Goal: Navigation & Orientation: Find specific page/section

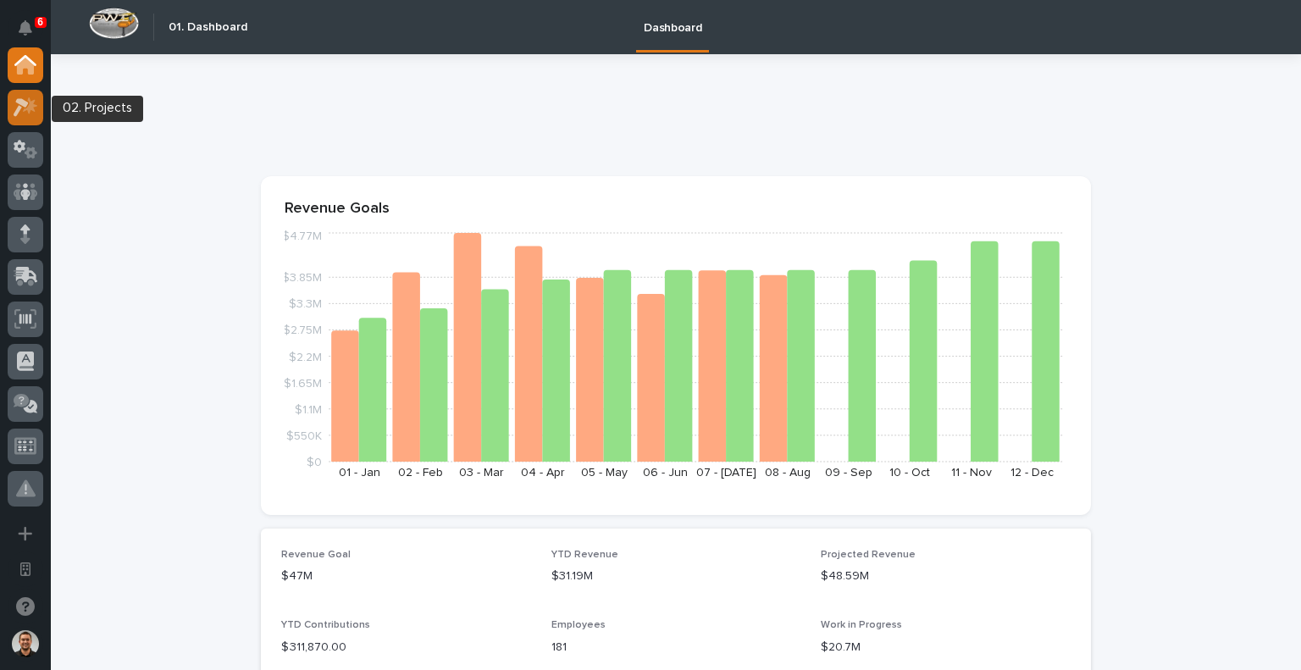
click at [8, 108] on div at bounding box center [26, 108] width 36 height 36
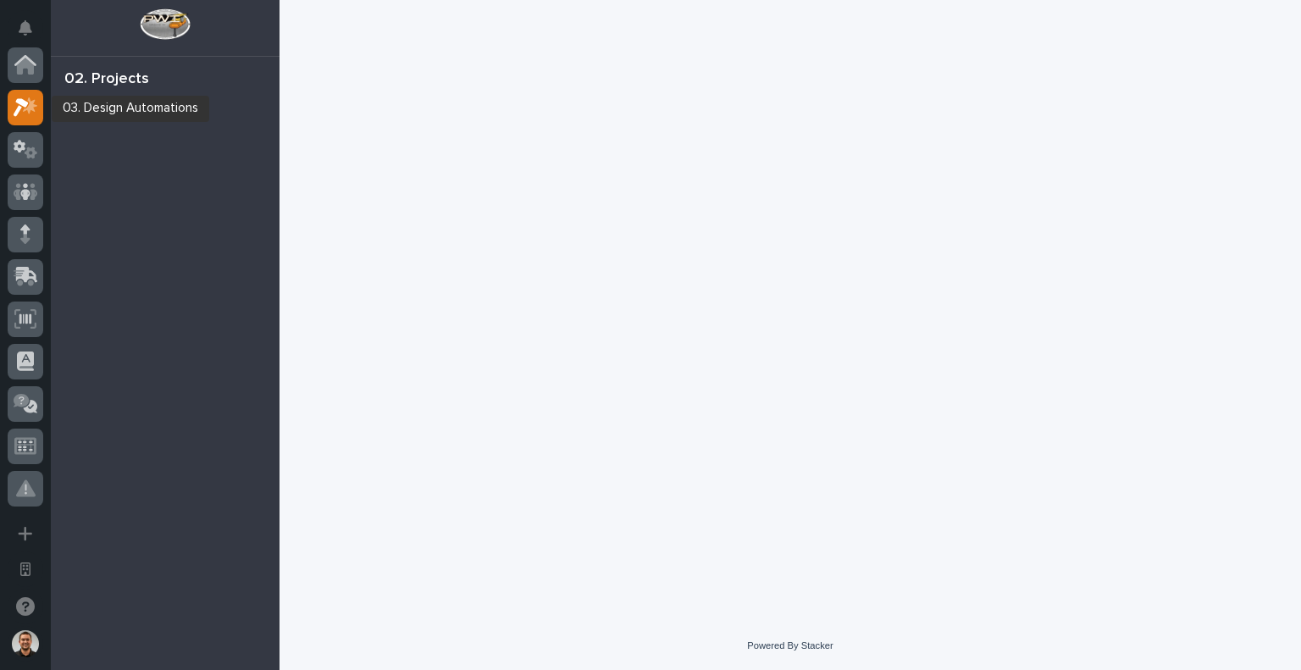
scroll to position [42, 0]
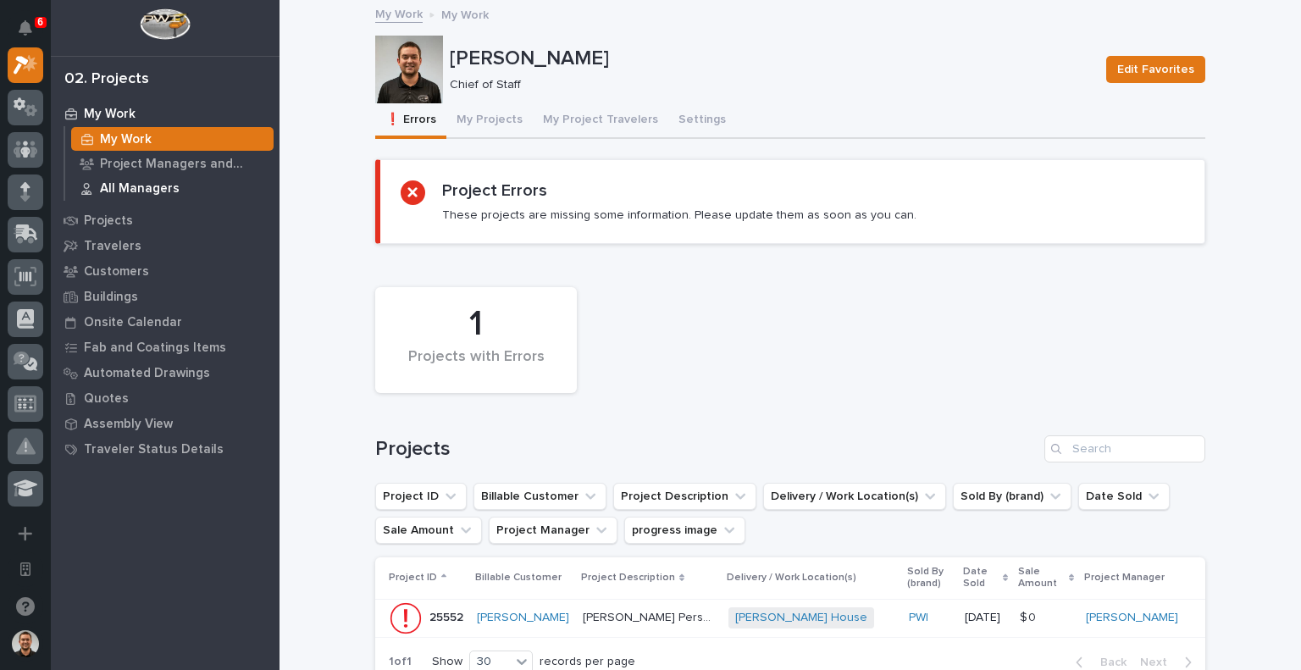
click at [127, 190] on p "All Managers" at bounding box center [140, 188] width 80 height 15
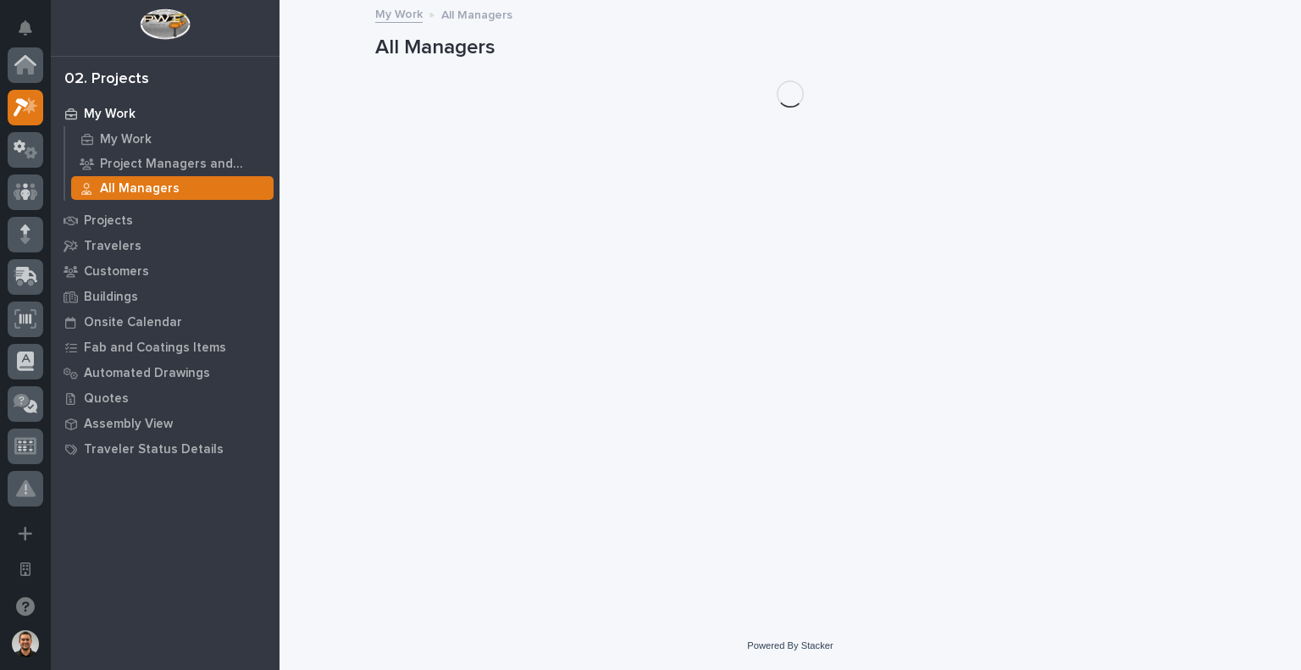
scroll to position [42, 0]
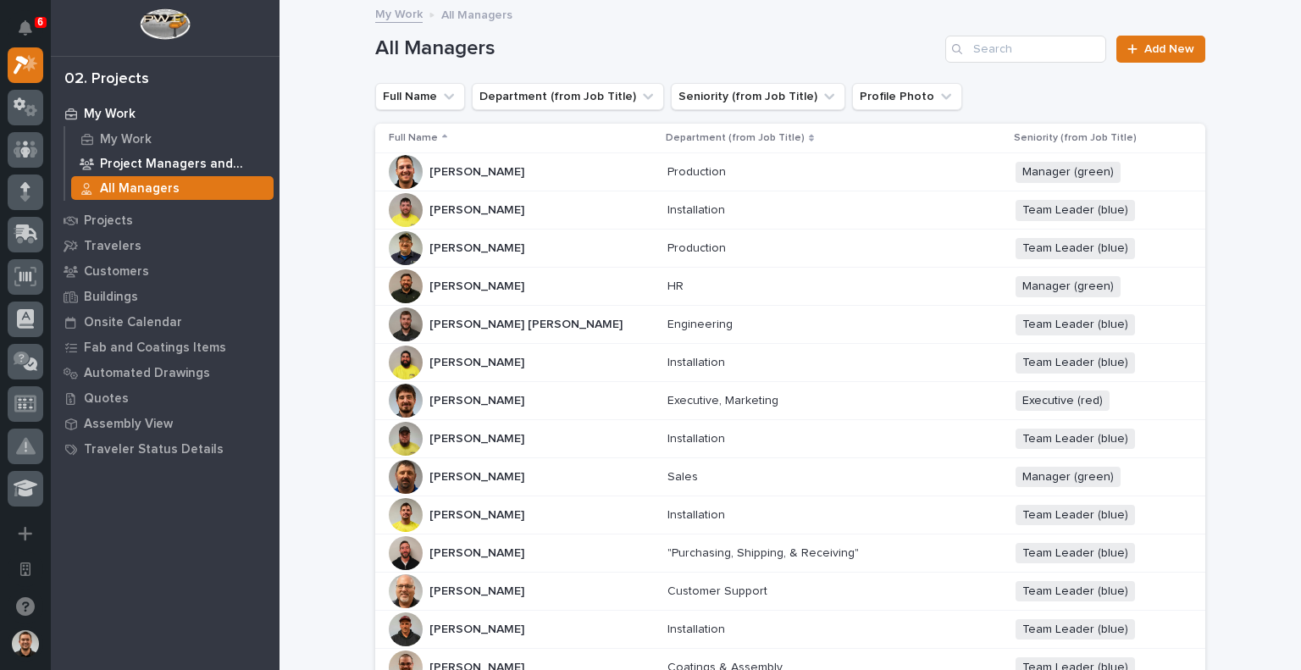
click at [192, 164] on p "Project Managers and Engineers" at bounding box center [183, 164] width 167 height 15
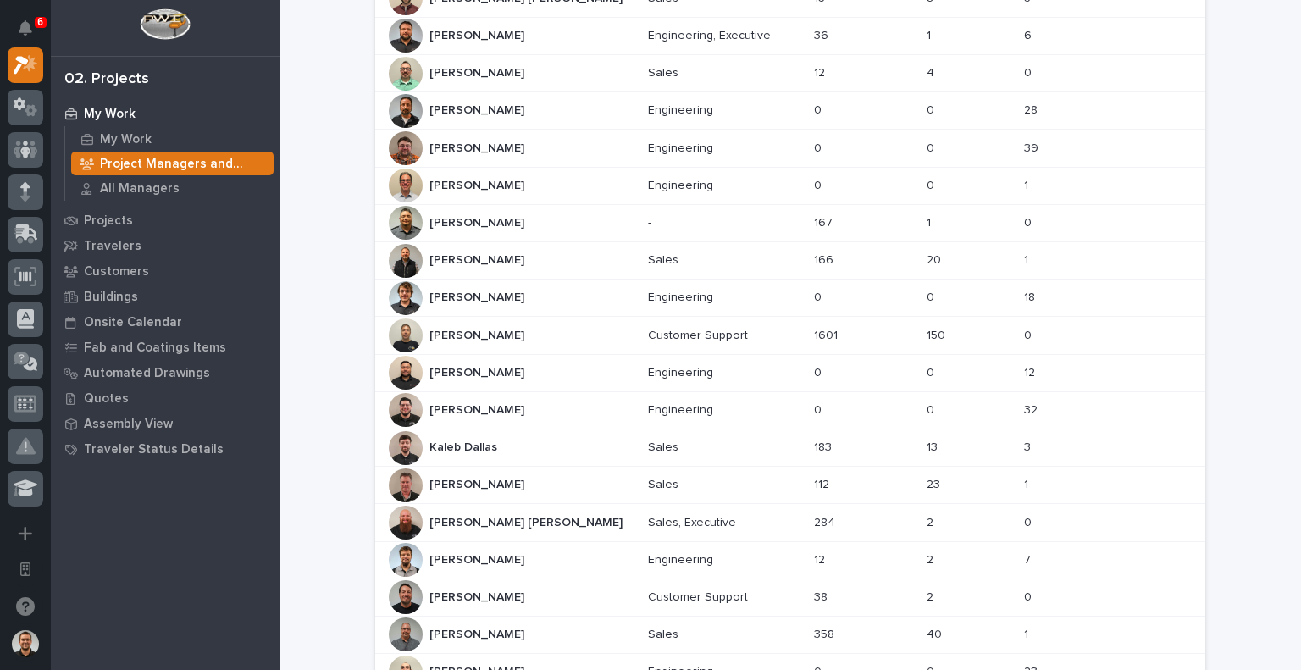
scroll to position [512, 0]
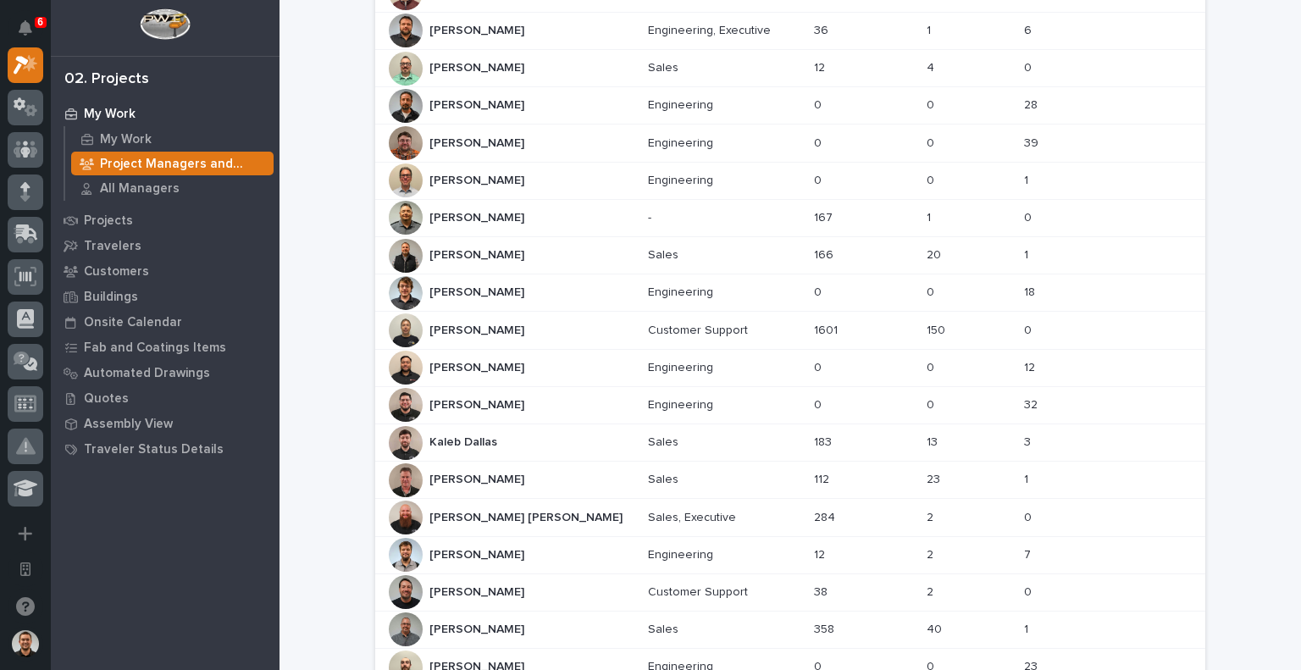
click at [516, 487] on div "[PERSON_NAME] [PERSON_NAME]" at bounding box center [512, 480] width 246 height 34
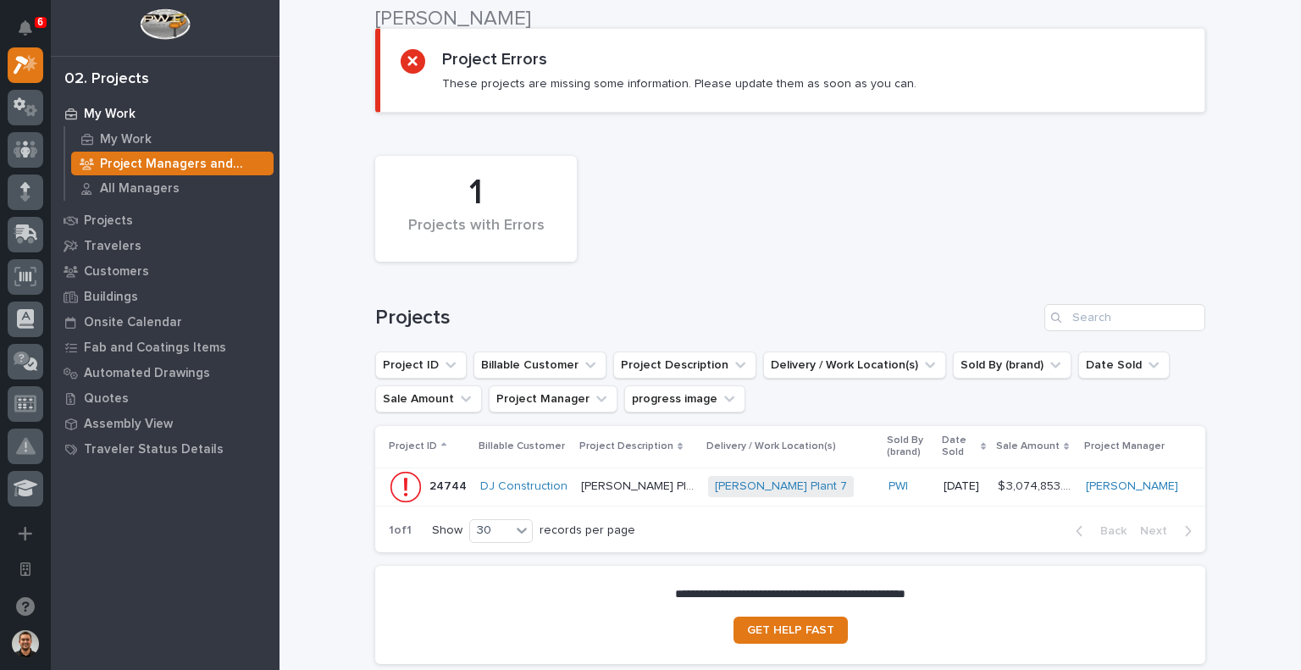
scroll to position [148, 0]
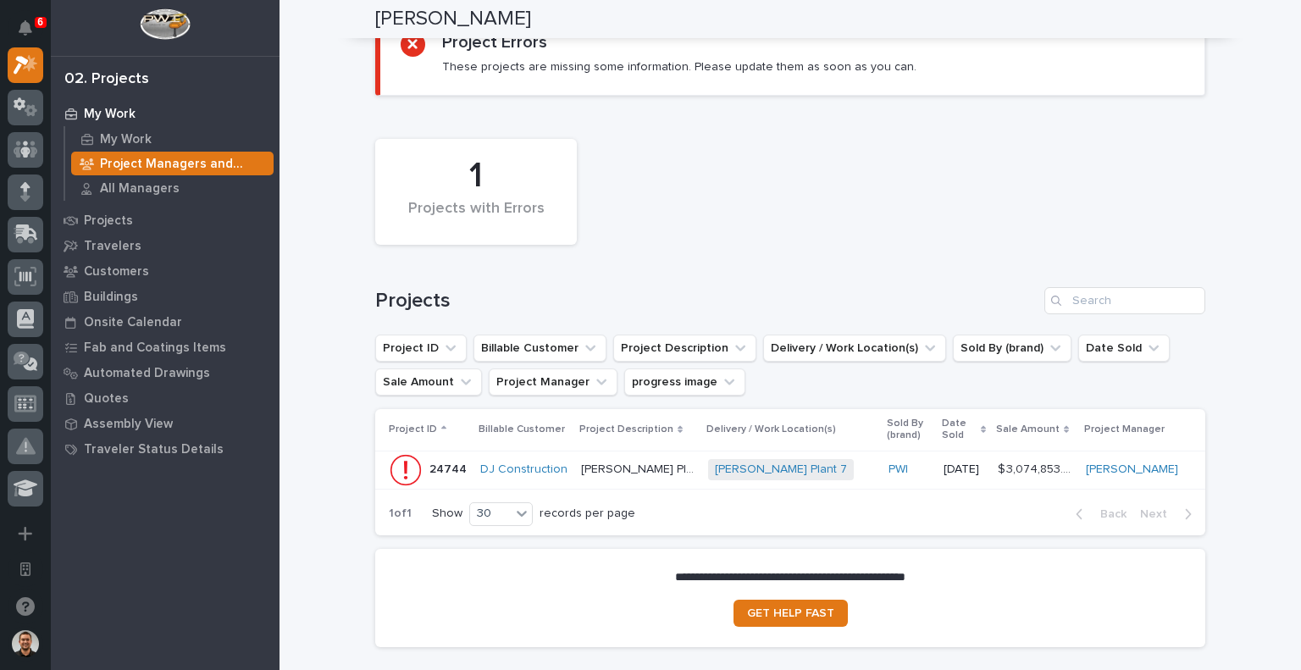
click at [944, 463] on p "[DATE]" at bounding box center [964, 470] width 41 height 14
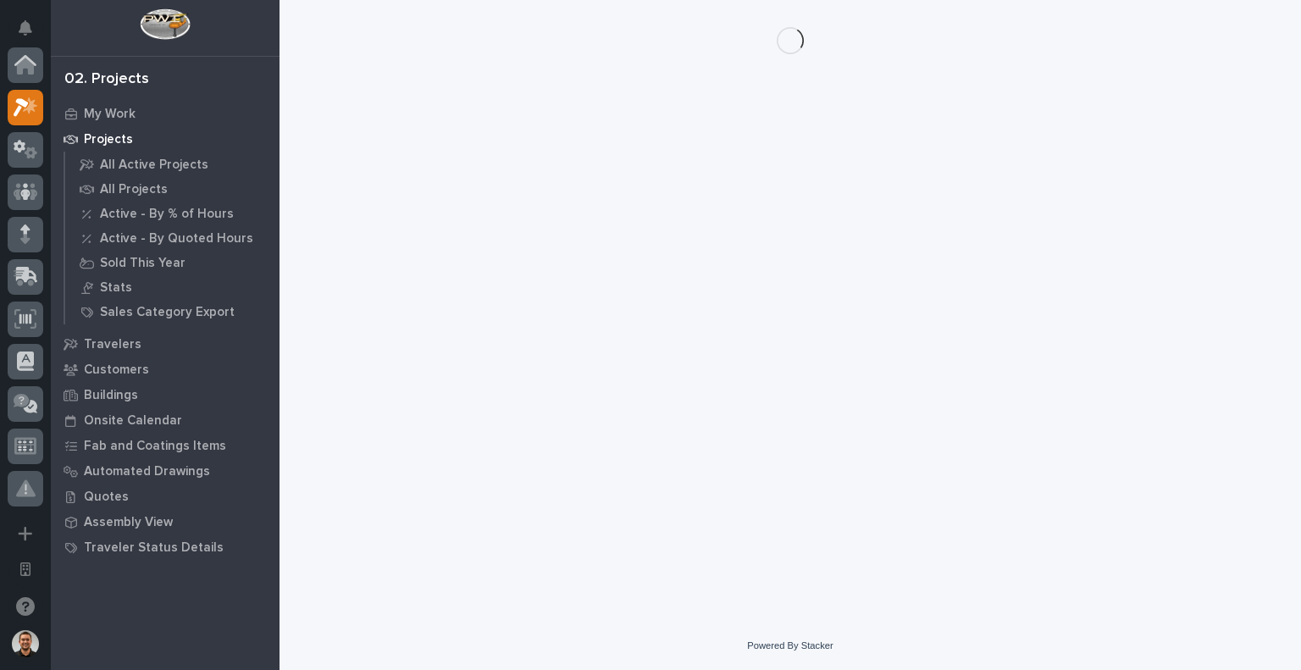
scroll to position [42, 0]
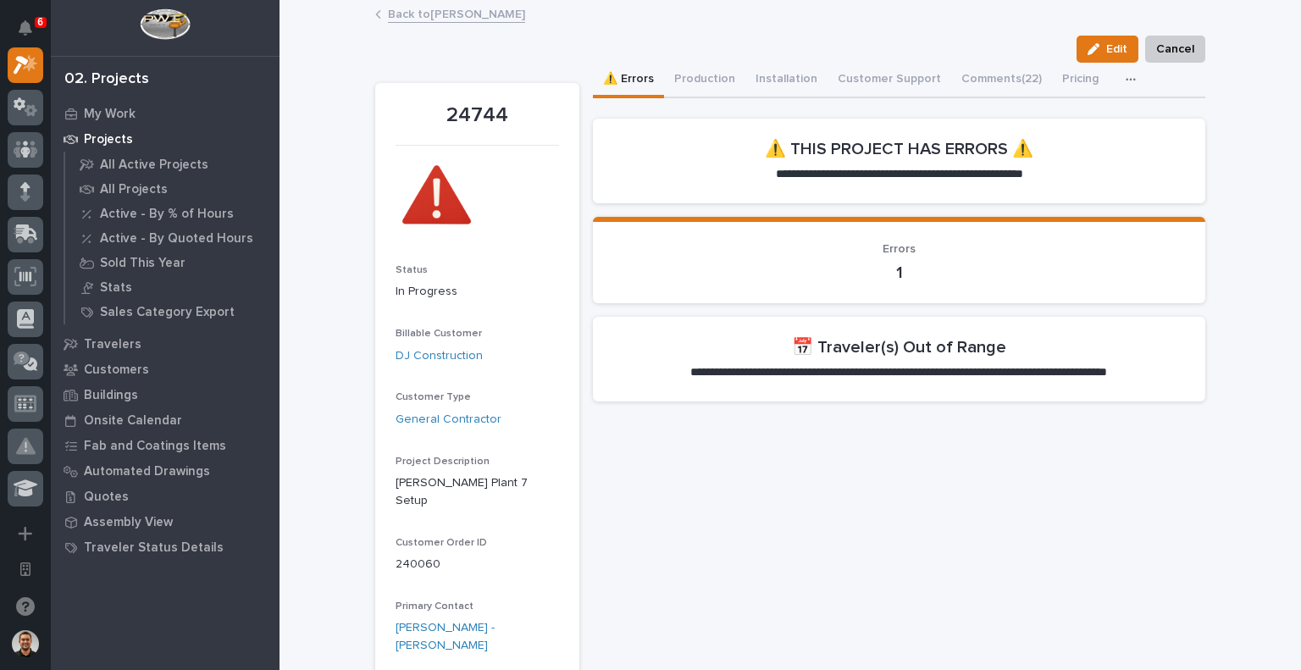
click at [420, 17] on link "Back to [PERSON_NAME]" at bounding box center [456, 12] width 137 height 19
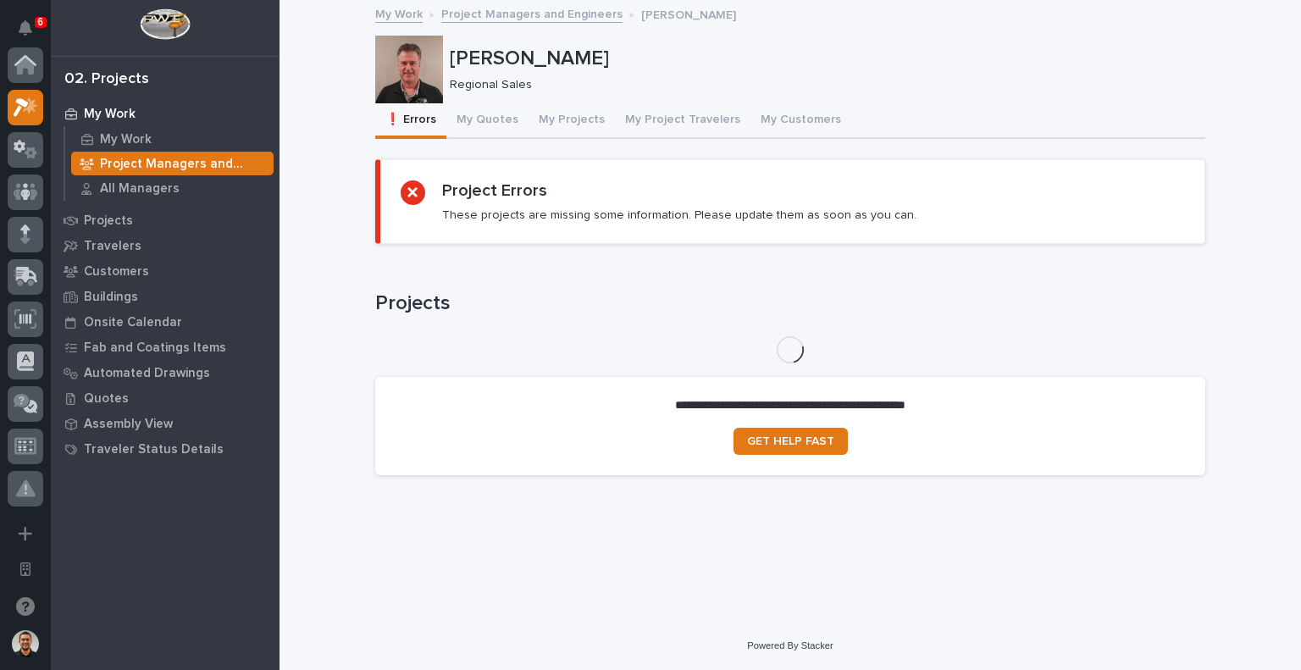
scroll to position [42, 0]
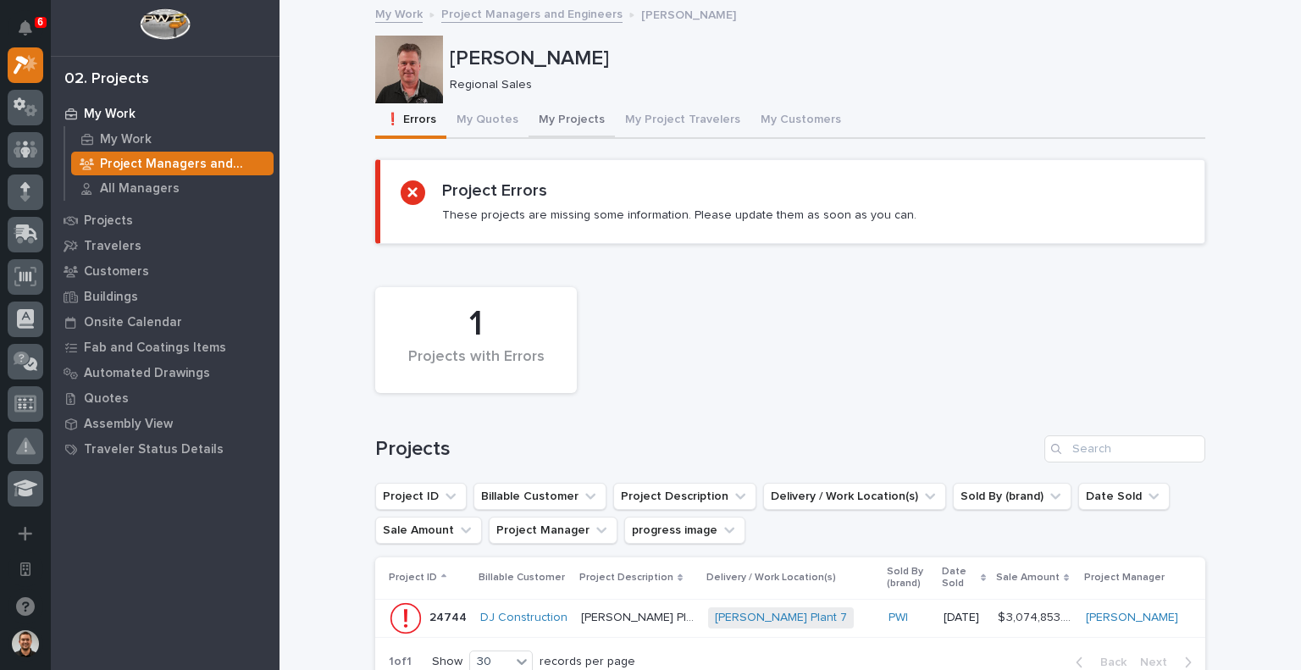
click at [581, 124] on button "My Projects" at bounding box center [572, 121] width 86 height 36
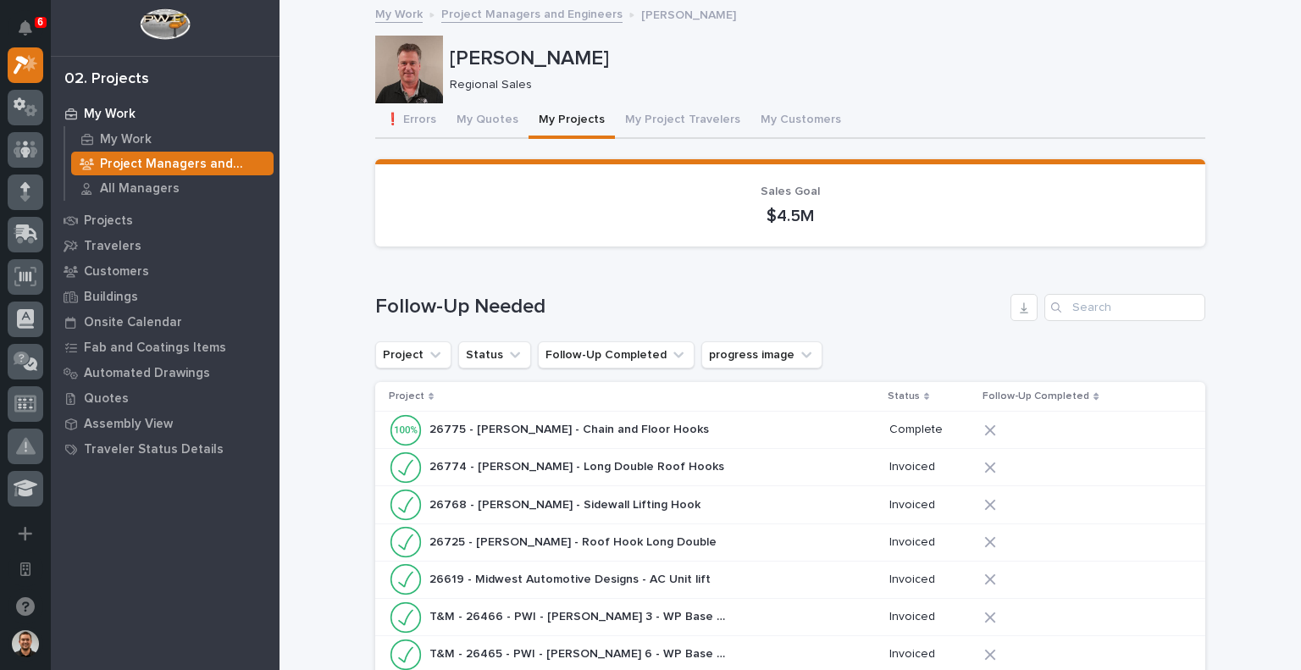
click at [732, 250] on div "Loading... Saving… Sales Goal $4.5M" at bounding box center [790, 209] width 830 height 101
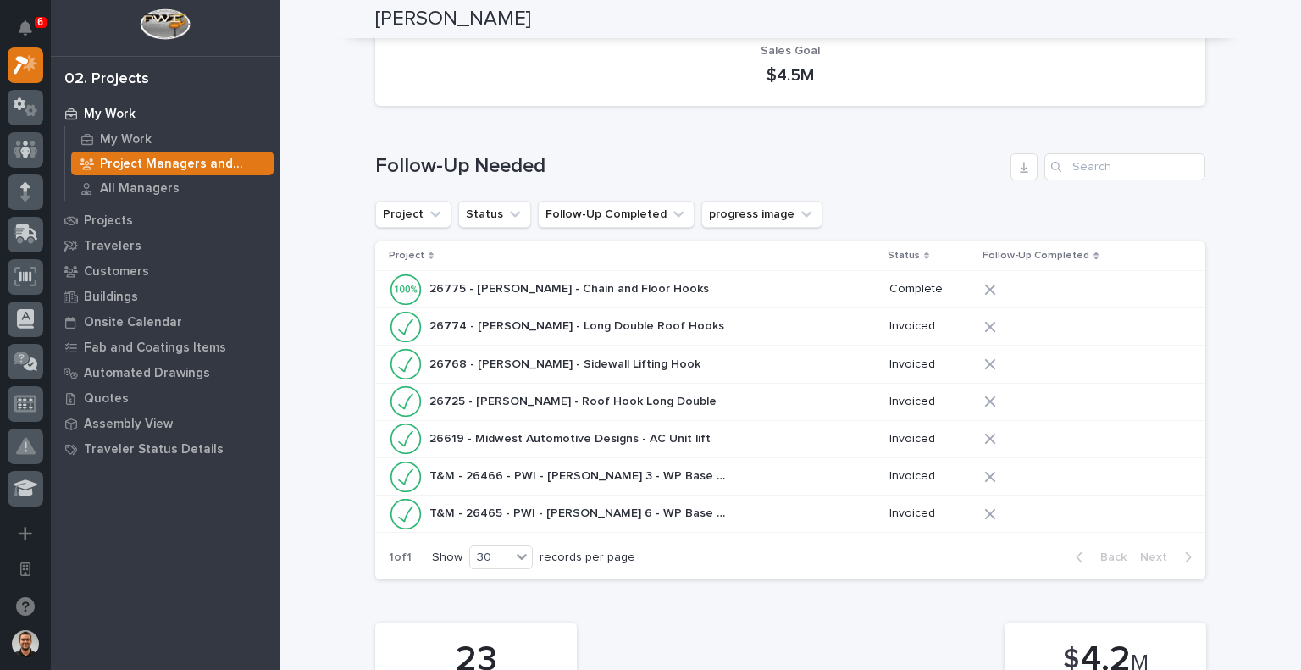
click at [698, 286] on div "26775 - [PERSON_NAME] - Chain and Floor Hooks 26775 - [PERSON_NAME] - Chain and…" at bounding box center [632, 290] width 487 height 34
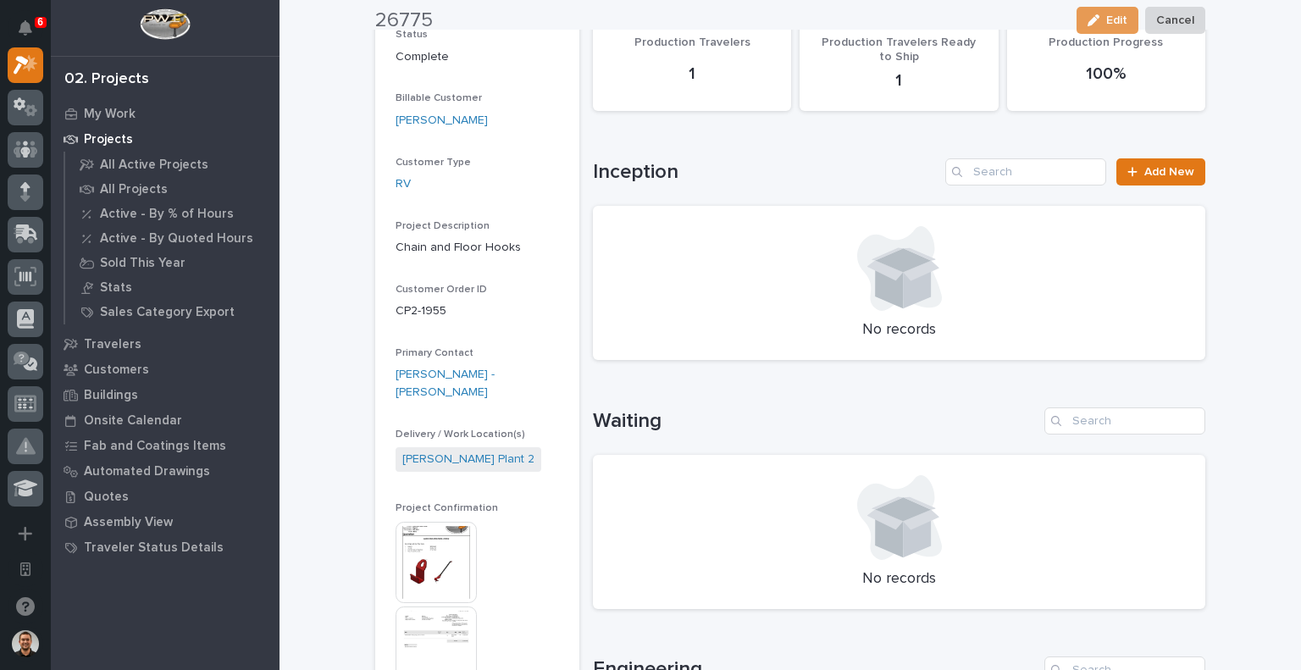
scroll to position [206, 0]
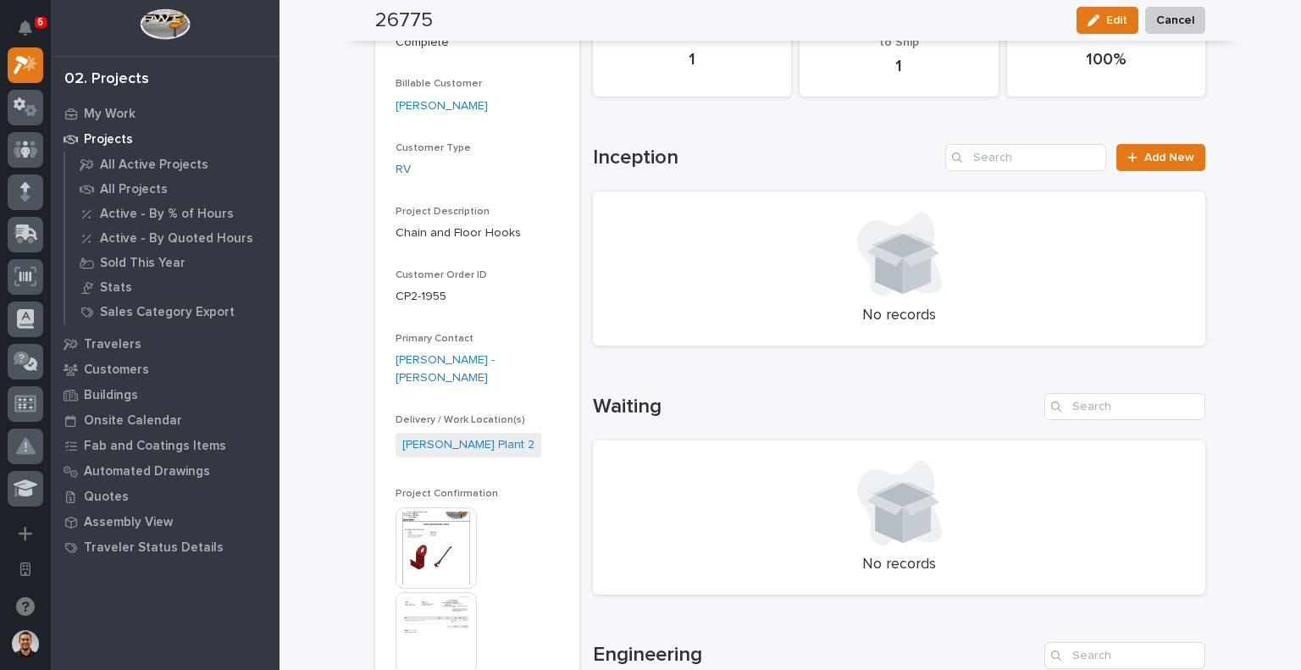
click at [432, 535] on img at bounding box center [436, 548] width 81 height 81
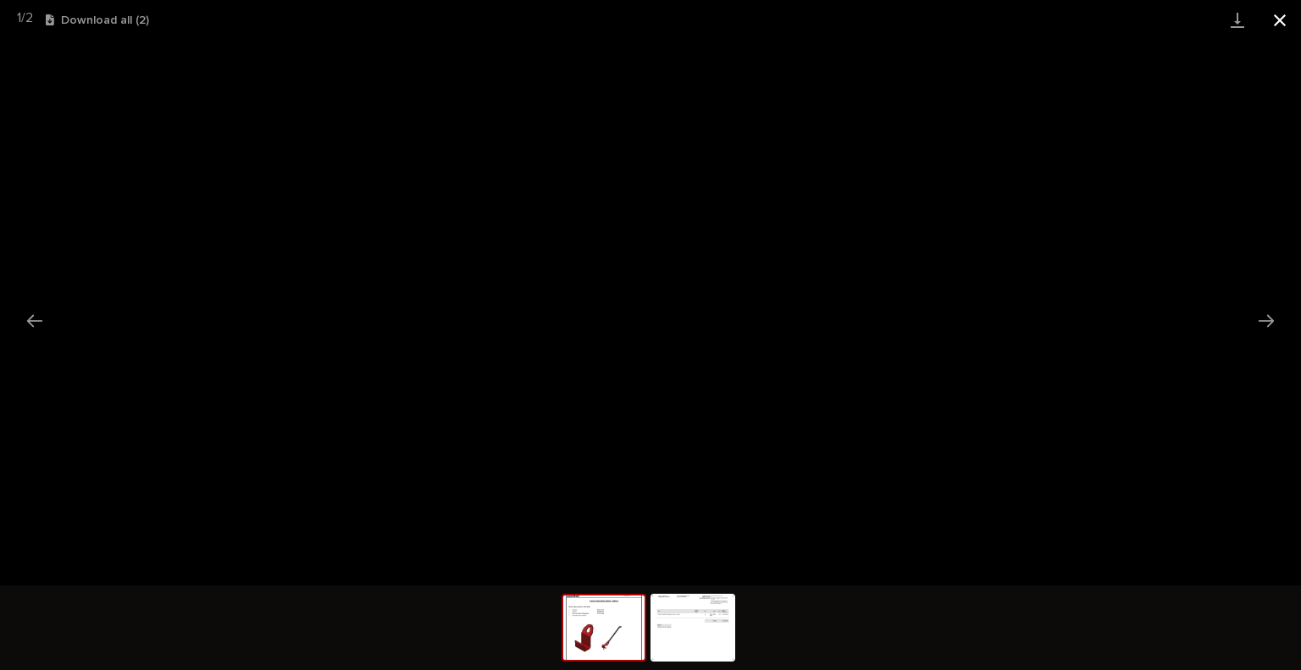
click at [1285, 25] on button "Close gallery" at bounding box center [1280, 20] width 42 height 40
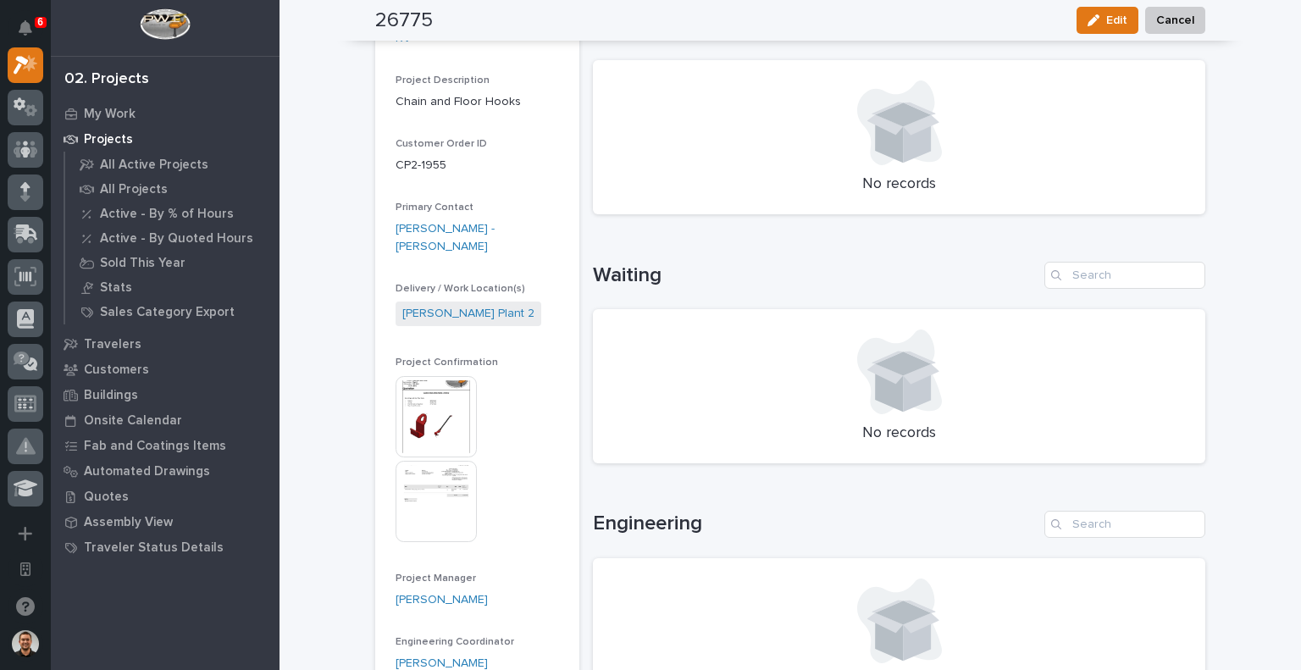
scroll to position [0, 0]
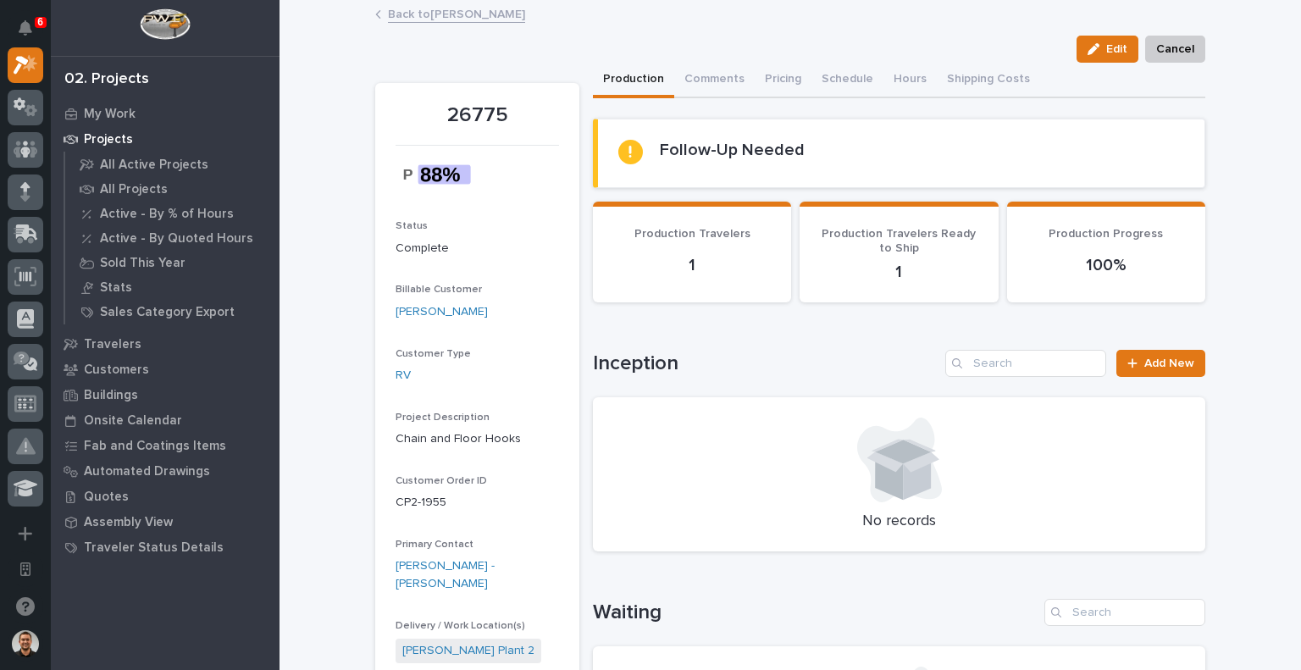
click at [621, 75] on button "Production" at bounding box center [633, 81] width 81 height 36
click at [716, 75] on button "Comments" at bounding box center [714, 81] width 80 height 36
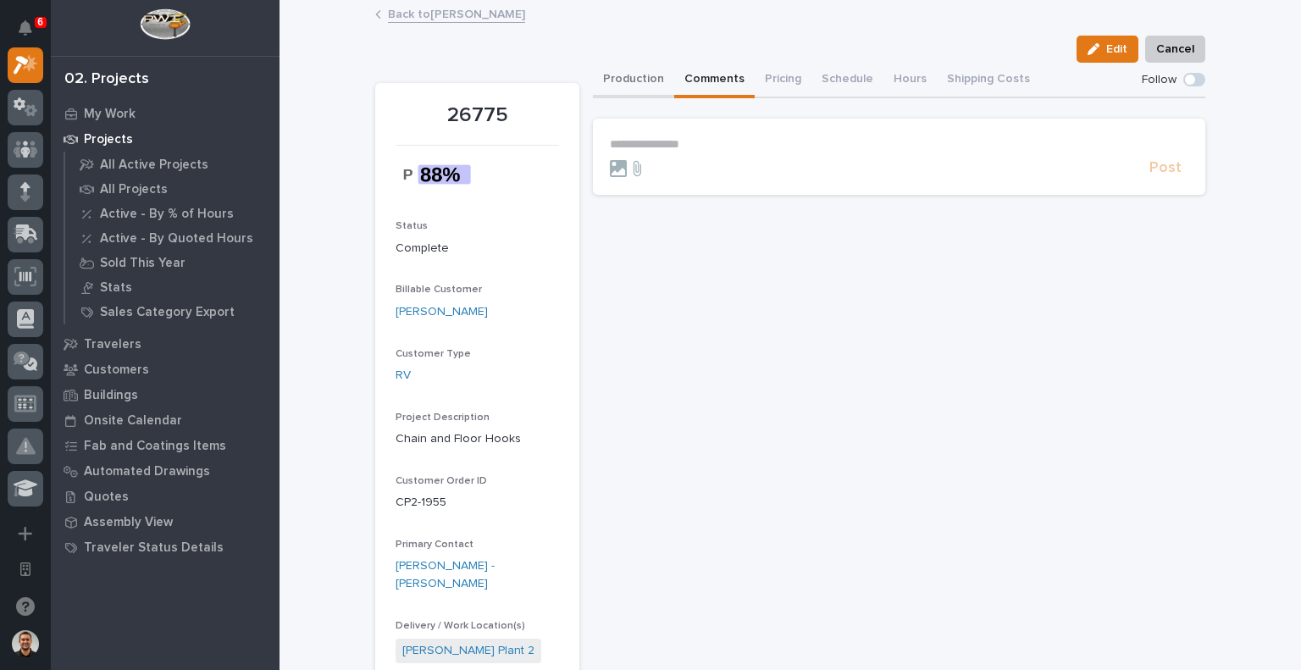
click at [624, 77] on button "Production" at bounding box center [633, 81] width 81 height 36
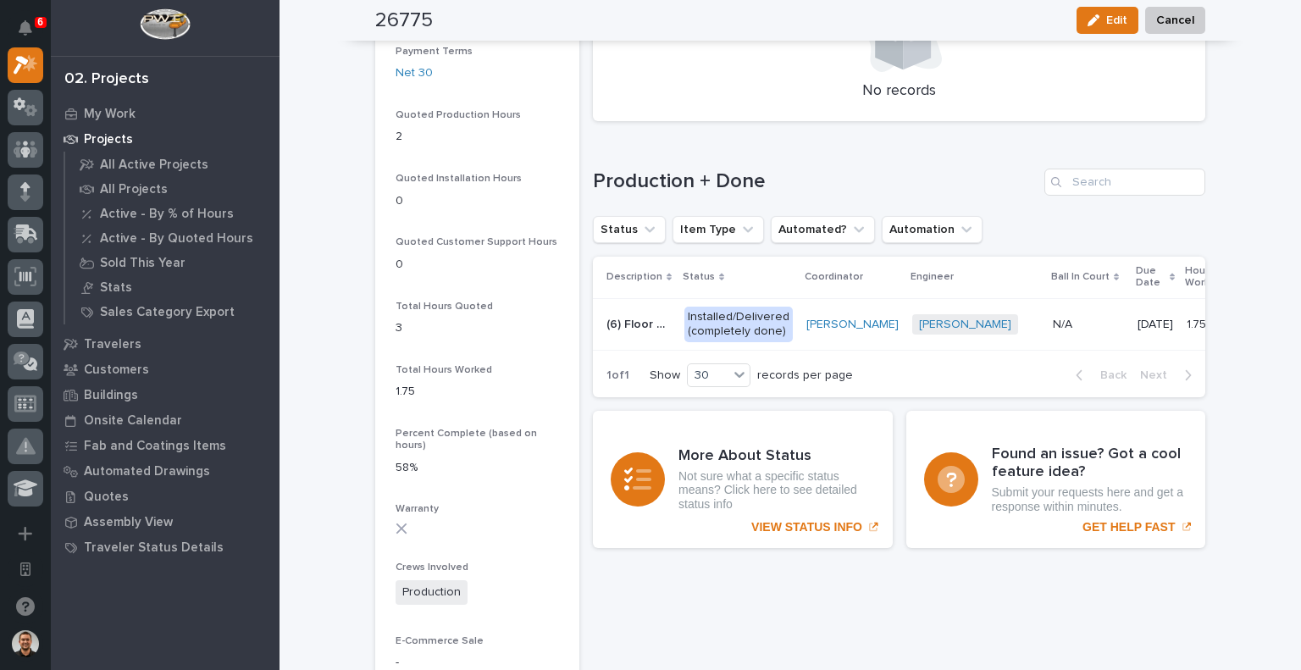
scroll to position [1179, 0]
click at [652, 321] on p "(6) Floor Hooks and Chain" at bounding box center [641, 322] width 68 height 18
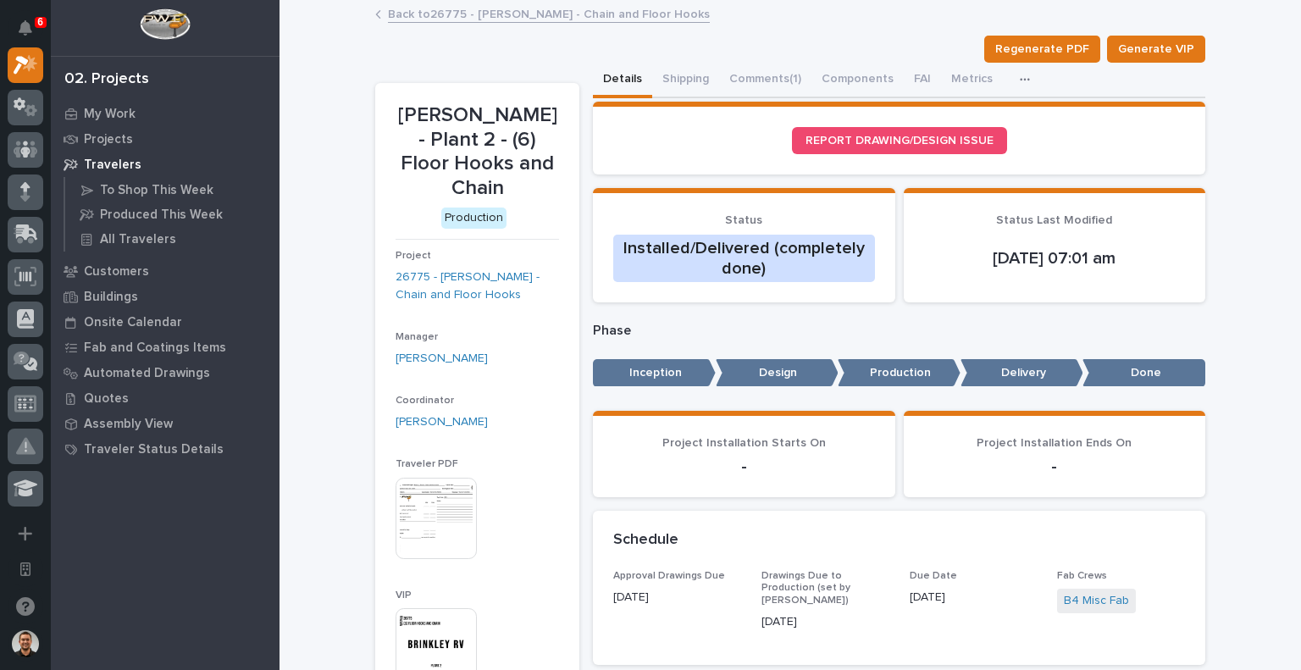
click at [425, 14] on link "Back to 26775 - [PERSON_NAME] - Chain and Floor Hooks" at bounding box center [549, 12] width 322 height 19
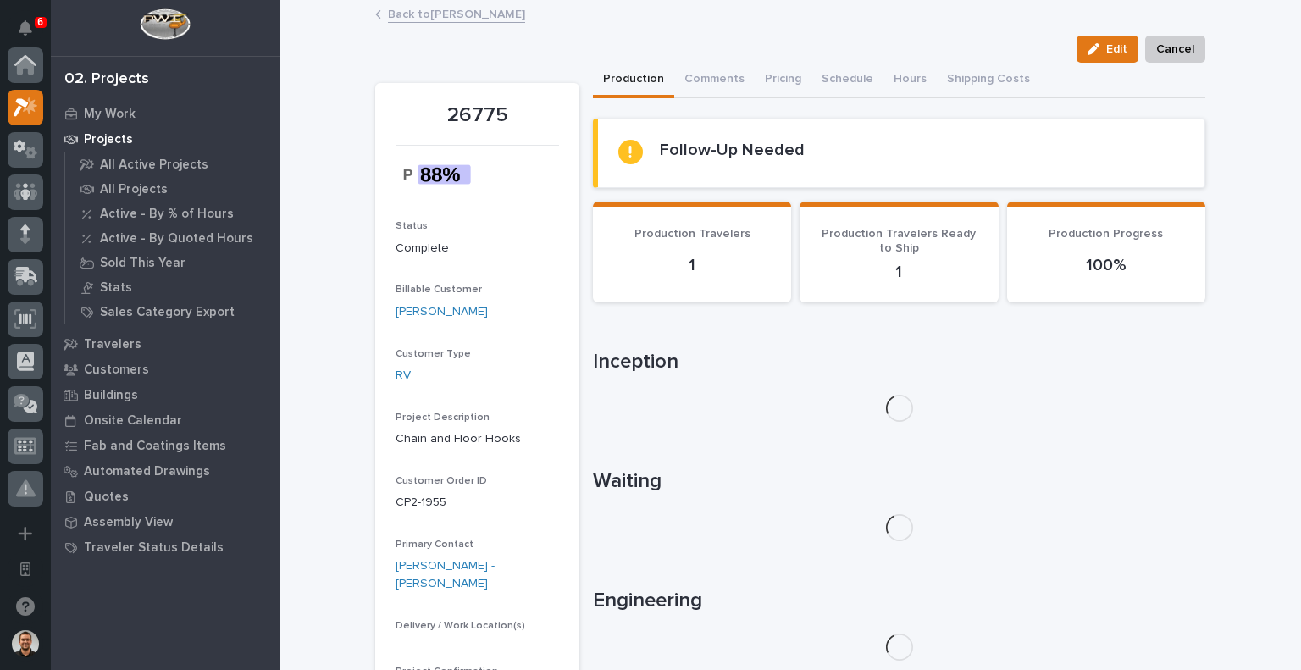
scroll to position [42, 0]
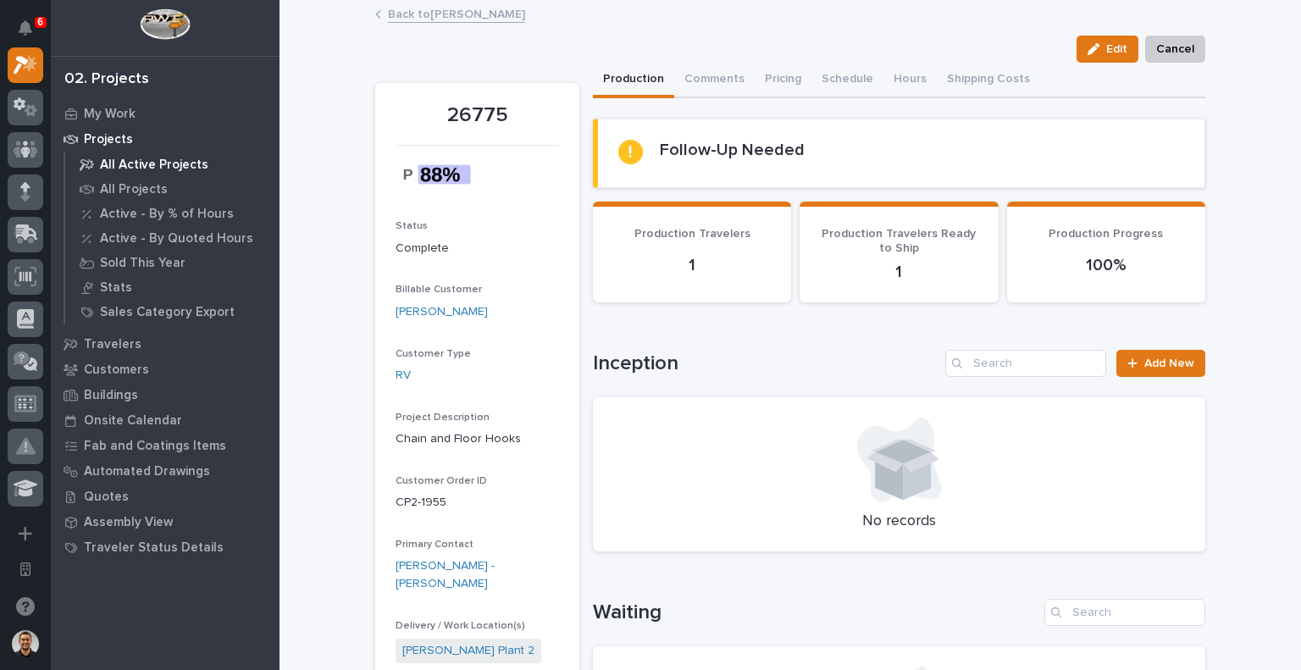
click at [141, 168] on p "All Active Projects" at bounding box center [154, 165] width 108 height 15
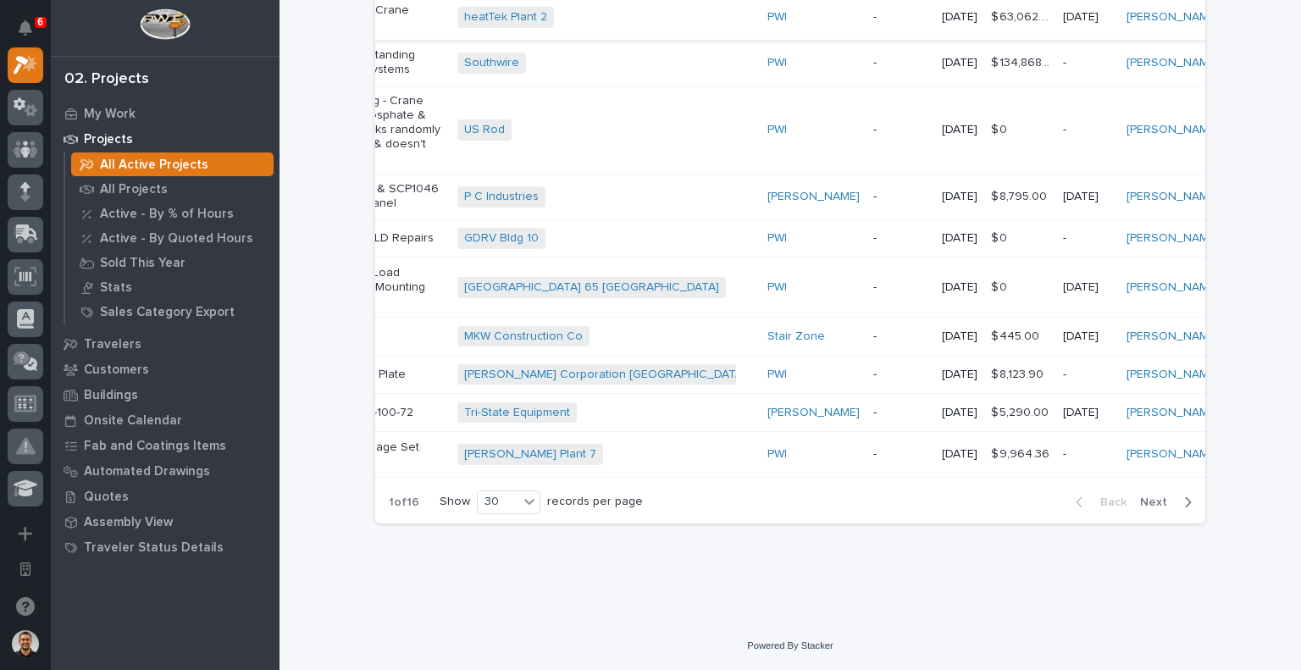
scroll to position [1929, 0]
click at [1151, 505] on span "Next" at bounding box center [1158, 502] width 37 height 15
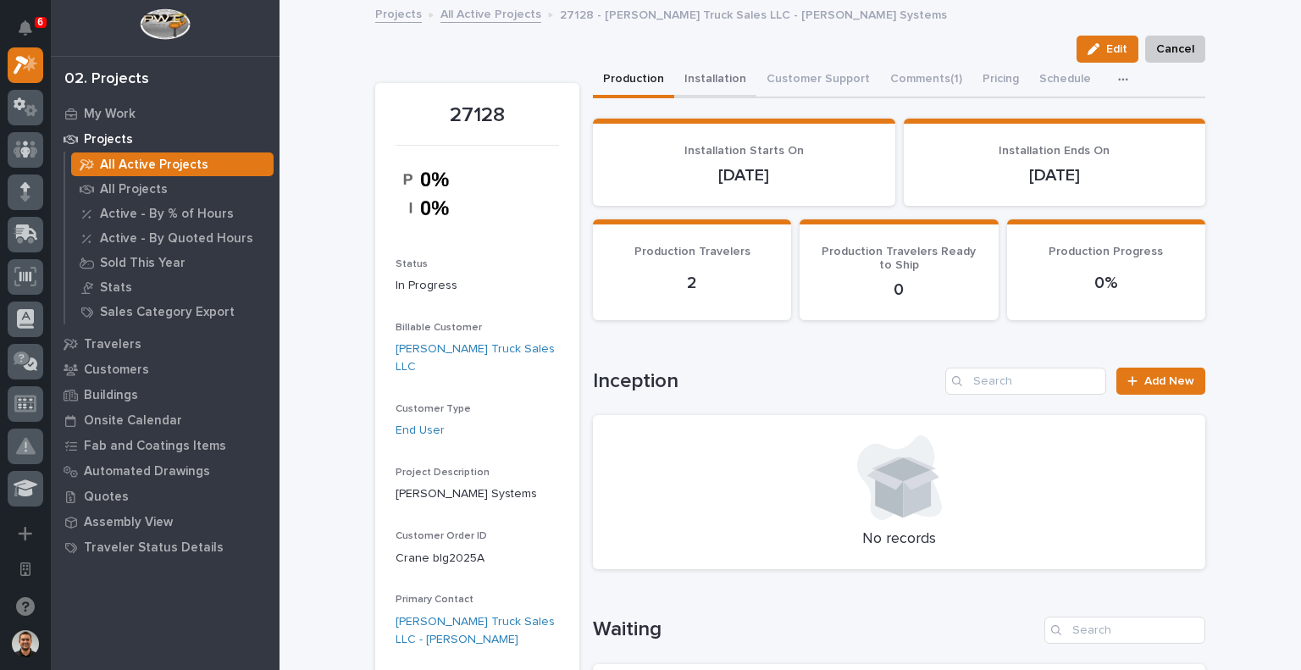
click at [707, 74] on button "Installation" at bounding box center [715, 81] width 82 height 36
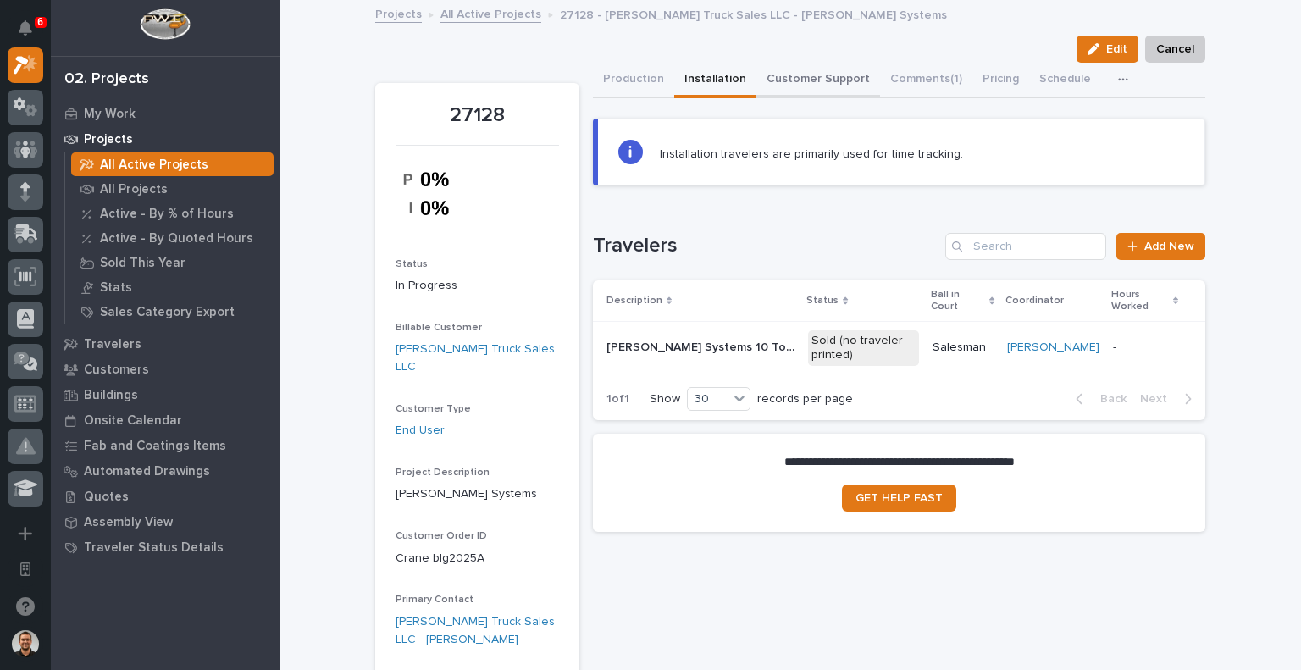
click at [816, 77] on button "Customer Support" at bounding box center [819, 81] width 124 height 36
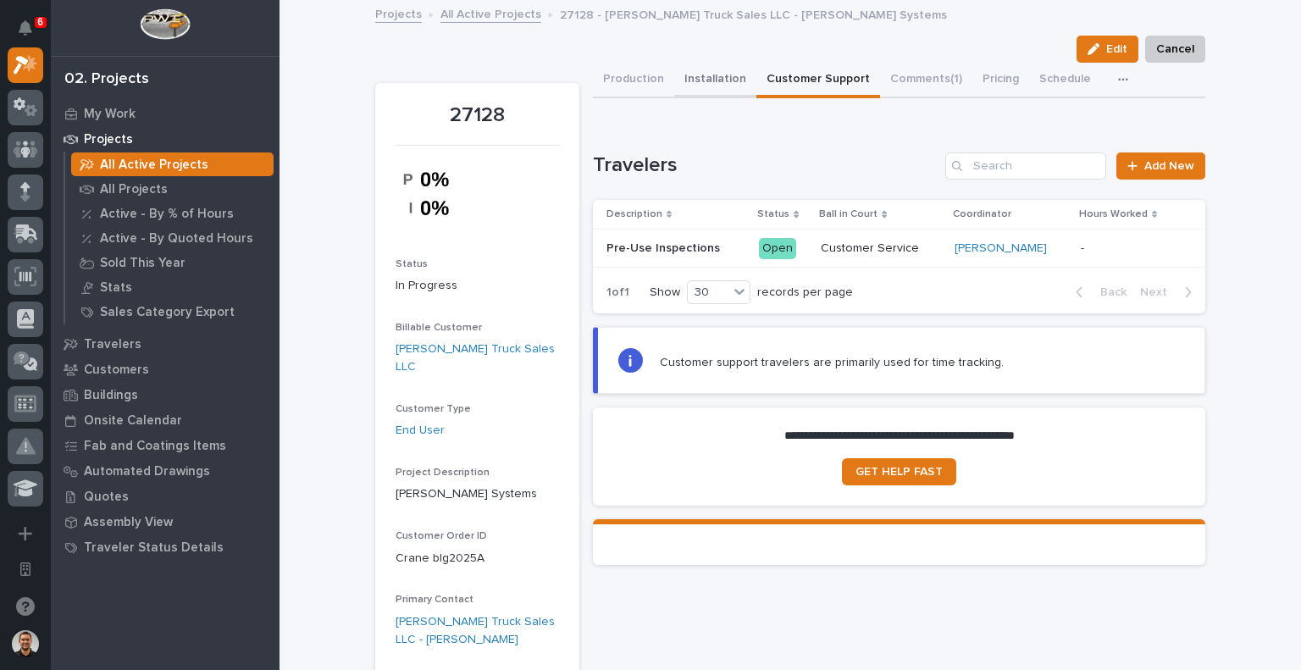
click at [706, 75] on button "Installation" at bounding box center [715, 81] width 82 height 36
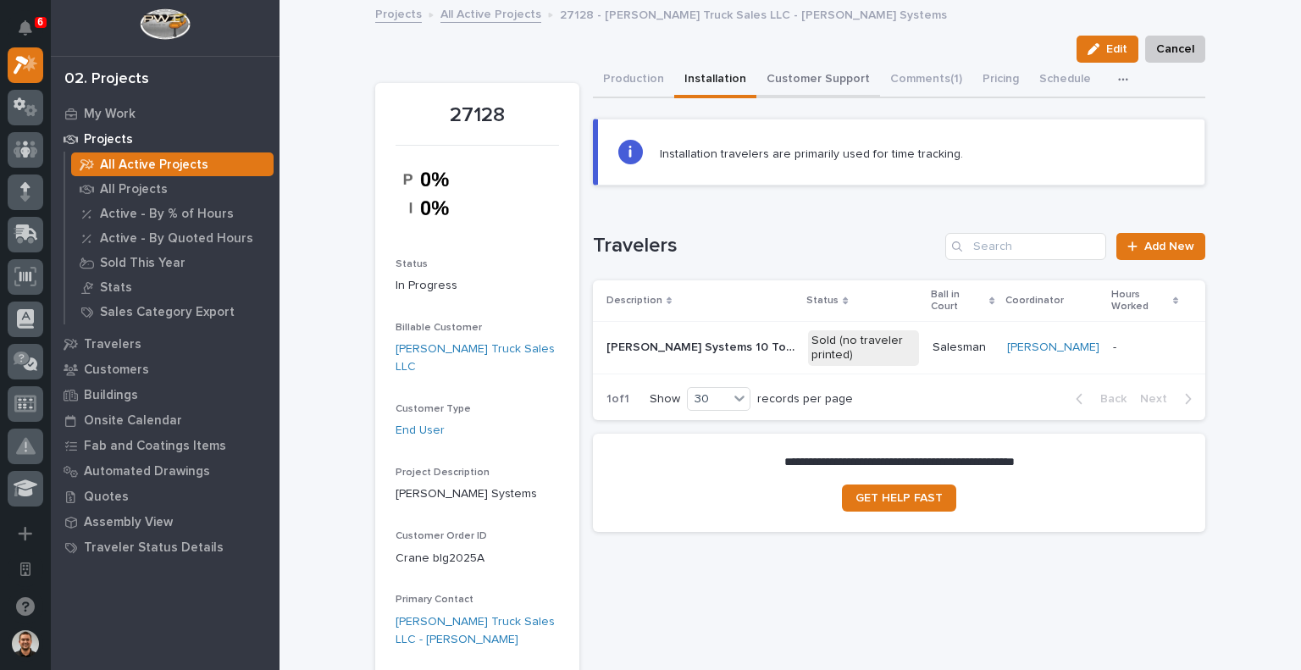
click at [818, 64] on button "Customer Support" at bounding box center [819, 81] width 124 height 36
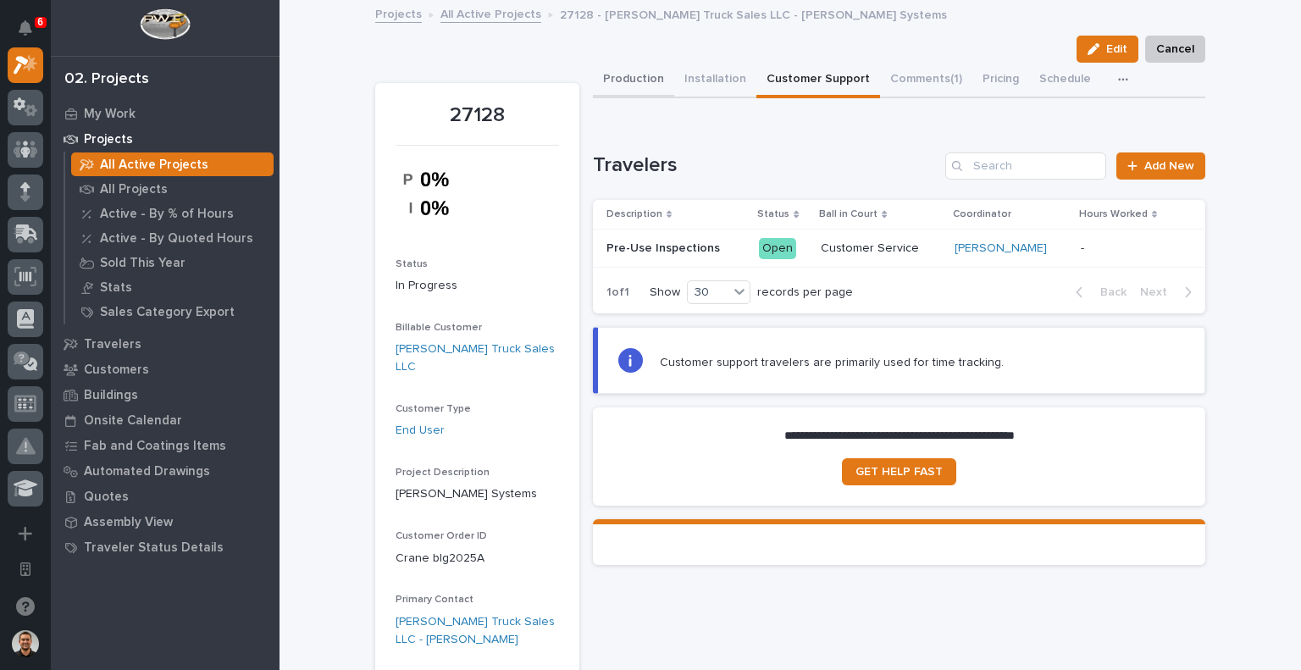
click at [640, 78] on button "Production" at bounding box center [633, 81] width 81 height 36
